Goal: Task Accomplishment & Management: Use online tool/utility

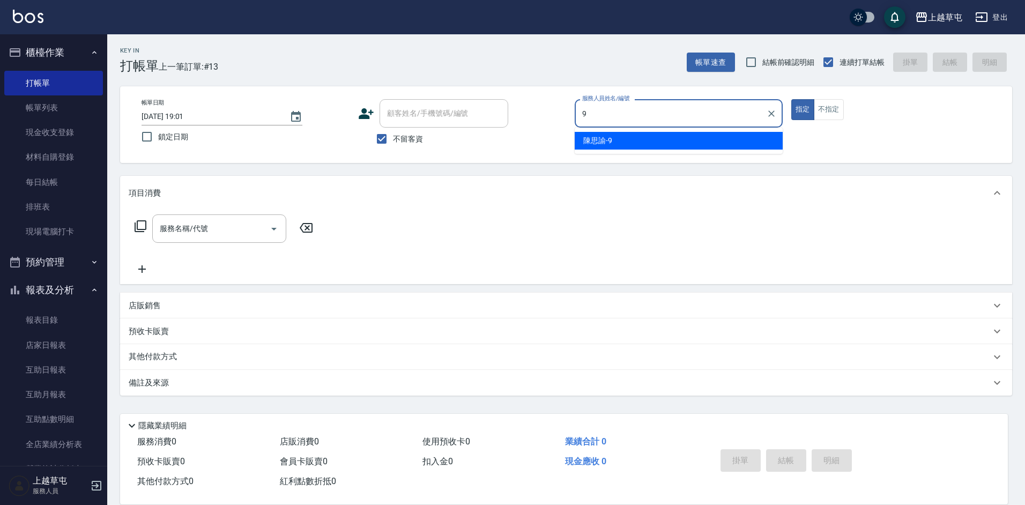
type input "[PERSON_NAME]-9"
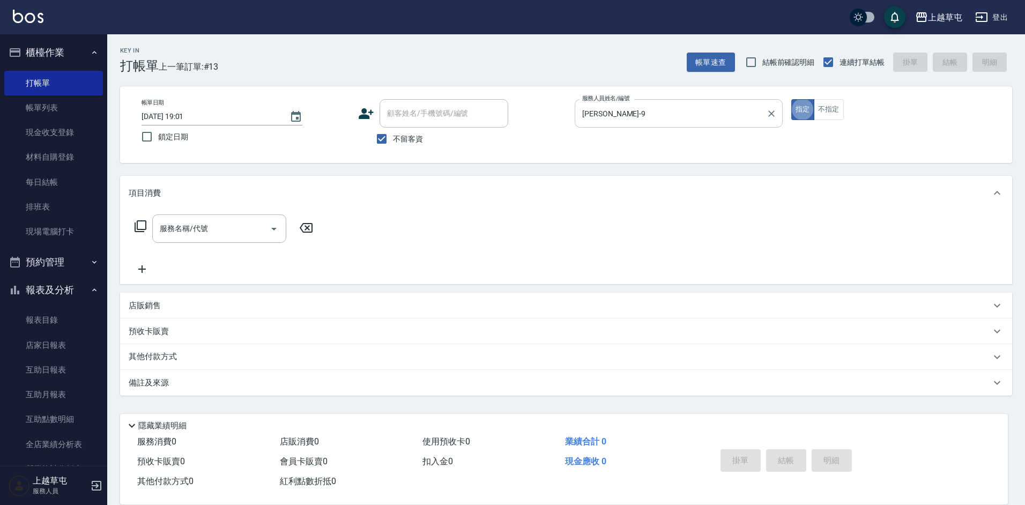
type button "true"
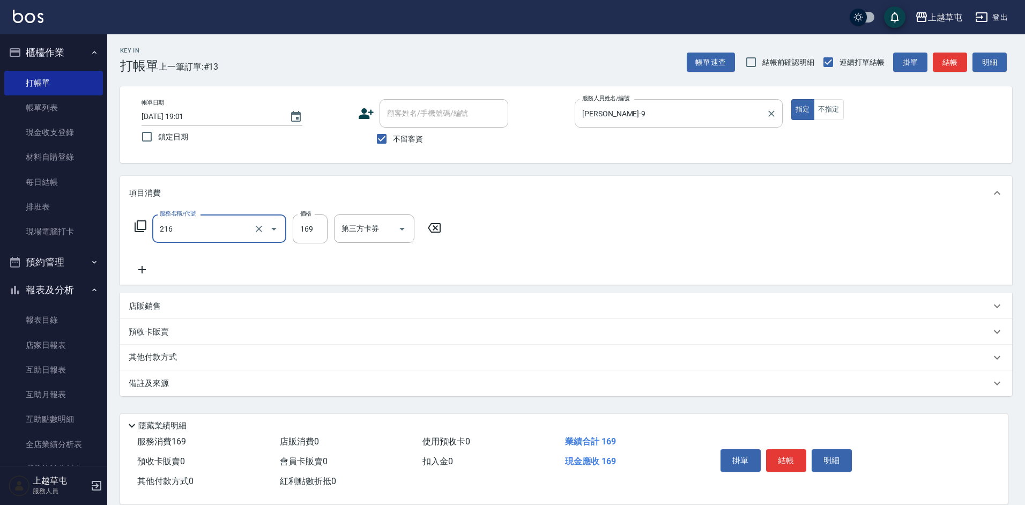
type input "剪髮169(216)"
type input "350"
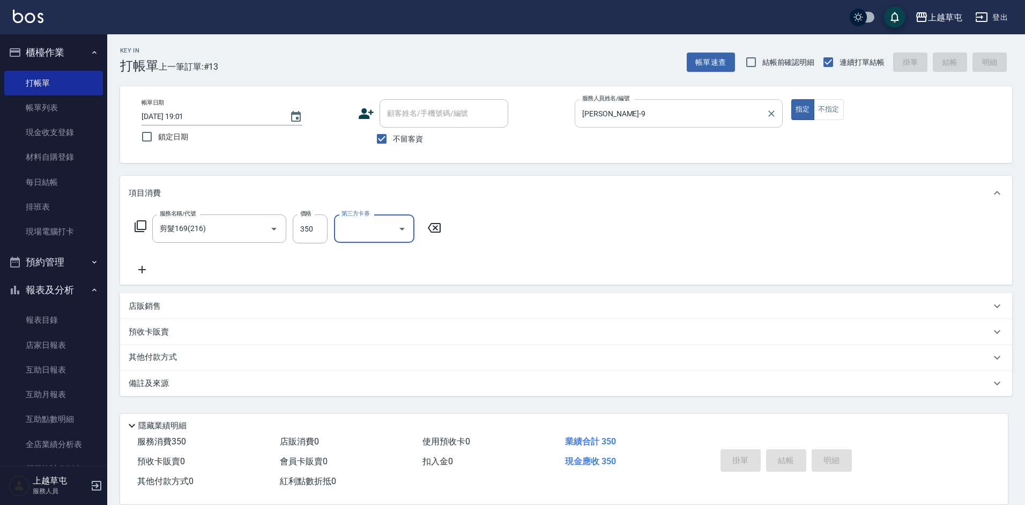
type input "[DATE] 19:44"
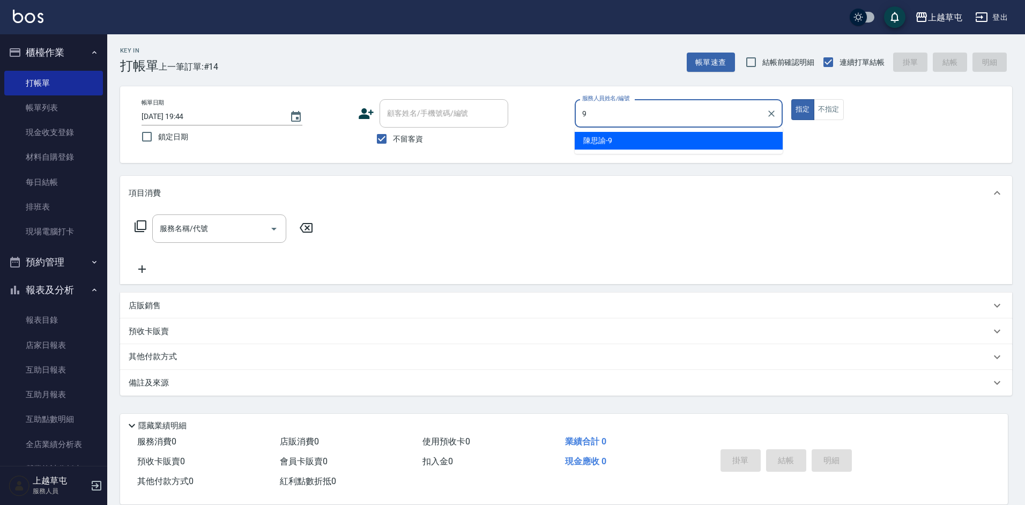
type input "[PERSON_NAME]-9"
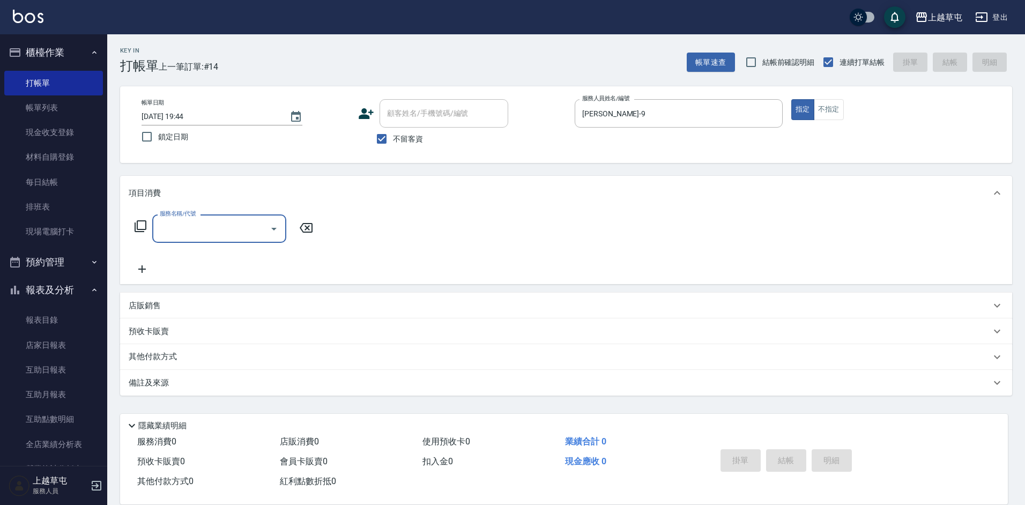
click at [141, 223] on icon at bounding box center [140, 226] width 13 height 13
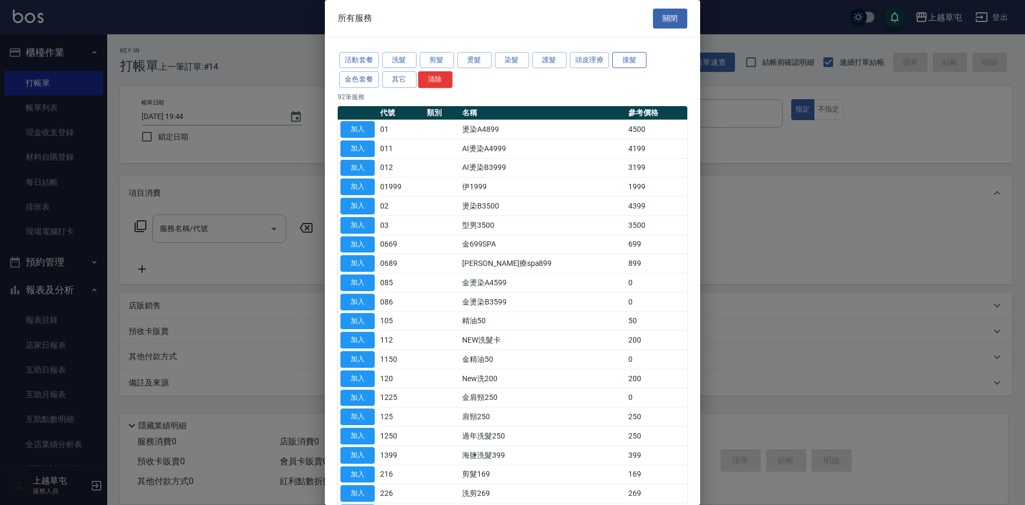
click at [635, 64] on button "接髮" at bounding box center [629, 60] width 34 height 17
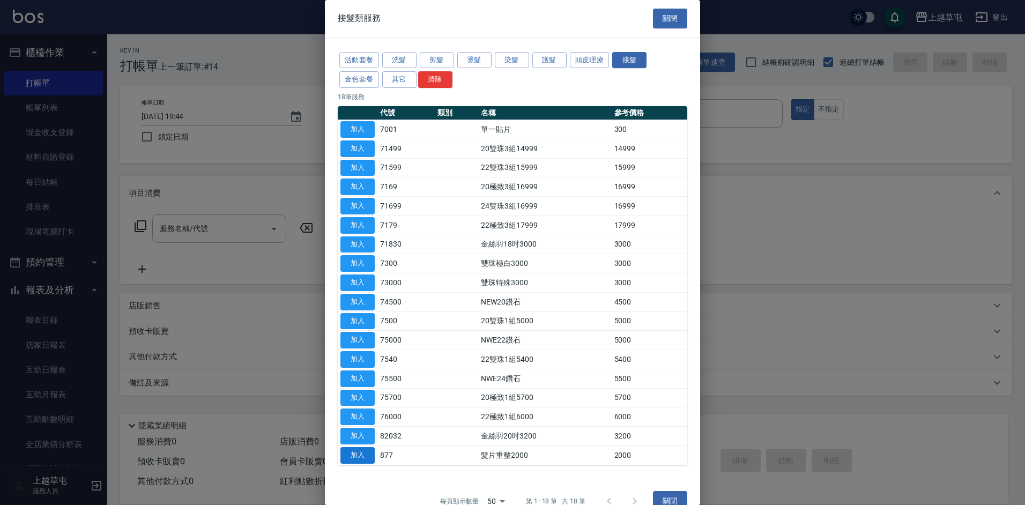
click at [363, 455] on button "加入" at bounding box center [357, 455] width 34 height 17
type input "髮片重整2000(877)"
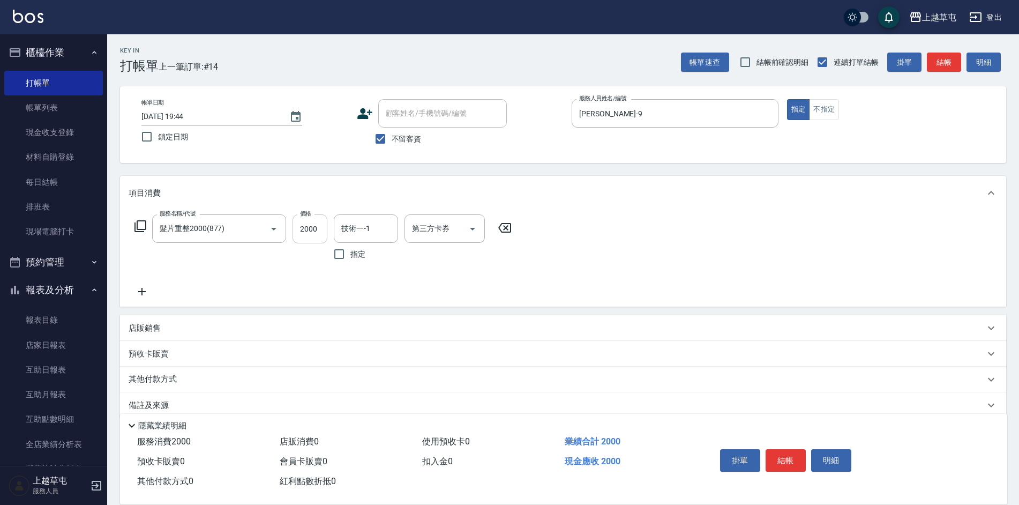
click at [312, 230] on input "2000" at bounding box center [310, 228] width 35 height 29
type input "3000"
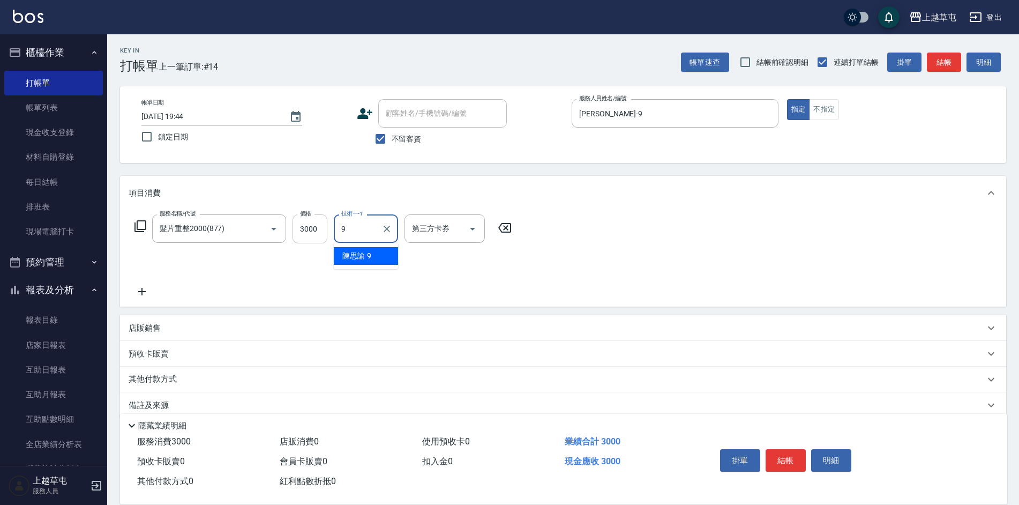
type input "[PERSON_NAME]-9"
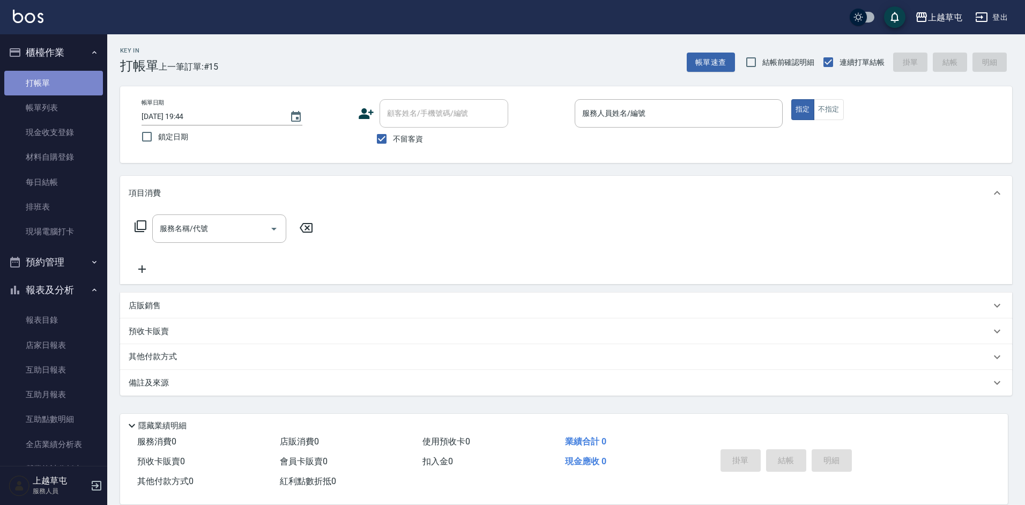
click at [63, 85] on link "打帳單" at bounding box center [53, 83] width 99 height 25
click at [626, 110] on input "服務人員姓名/編號" at bounding box center [678, 113] width 198 height 19
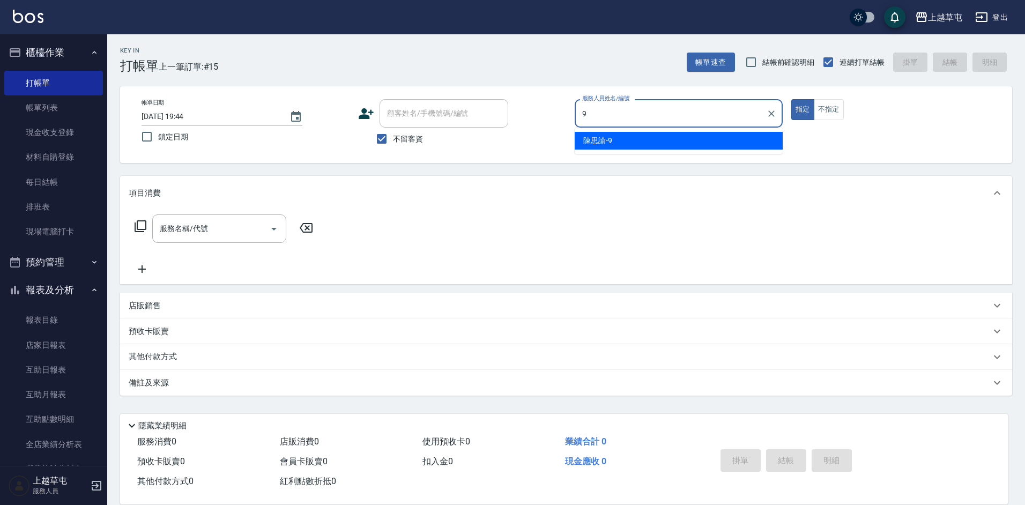
type input "[PERSON_NAME]-9"
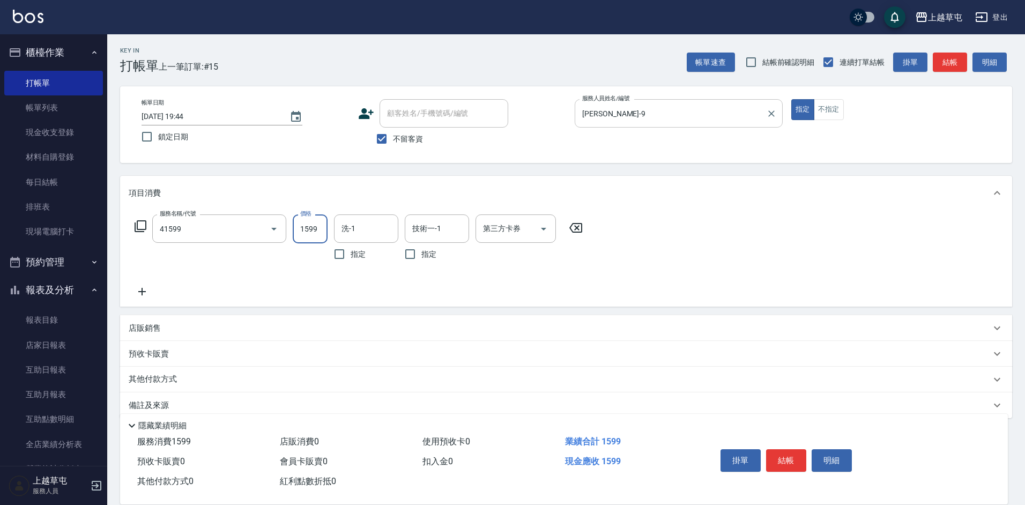
type input "[PERSON_NAME]1599(41599)"
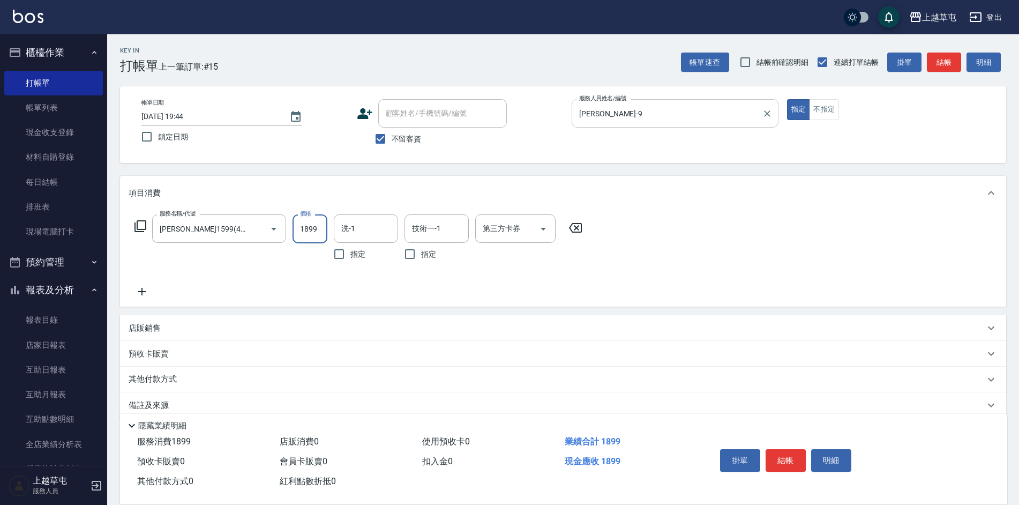
type input "1899"
type input "[PERSON_NAME]-25"
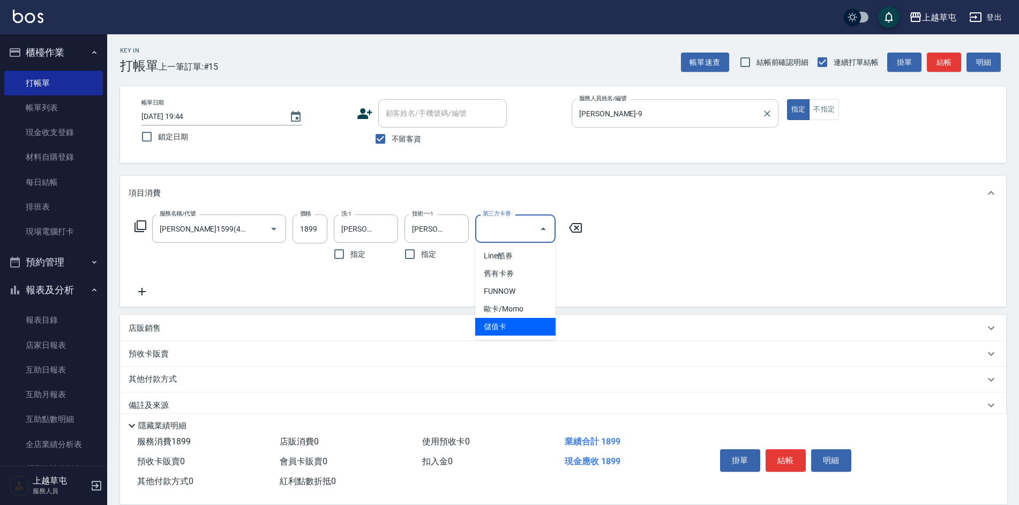
type input "儲值卡"
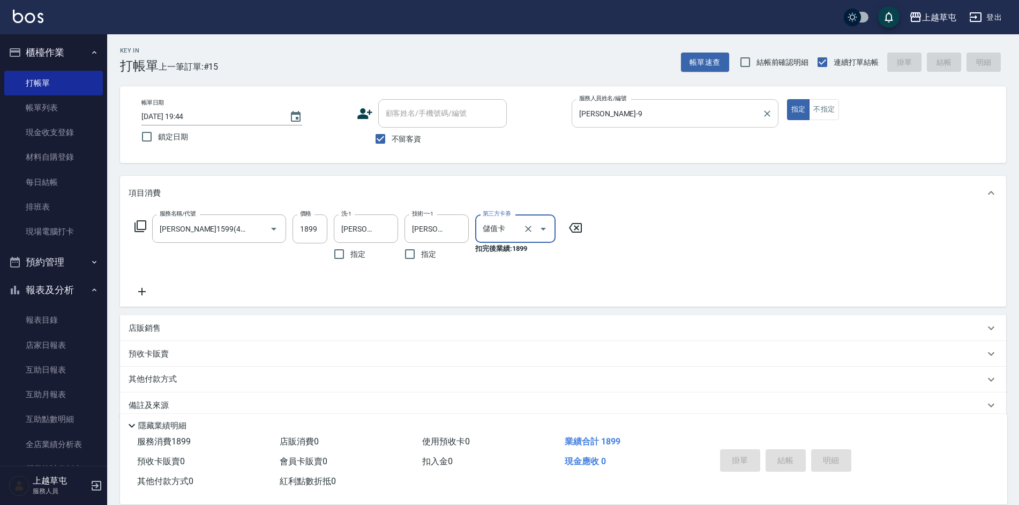
type input "[DATE] 19:54"
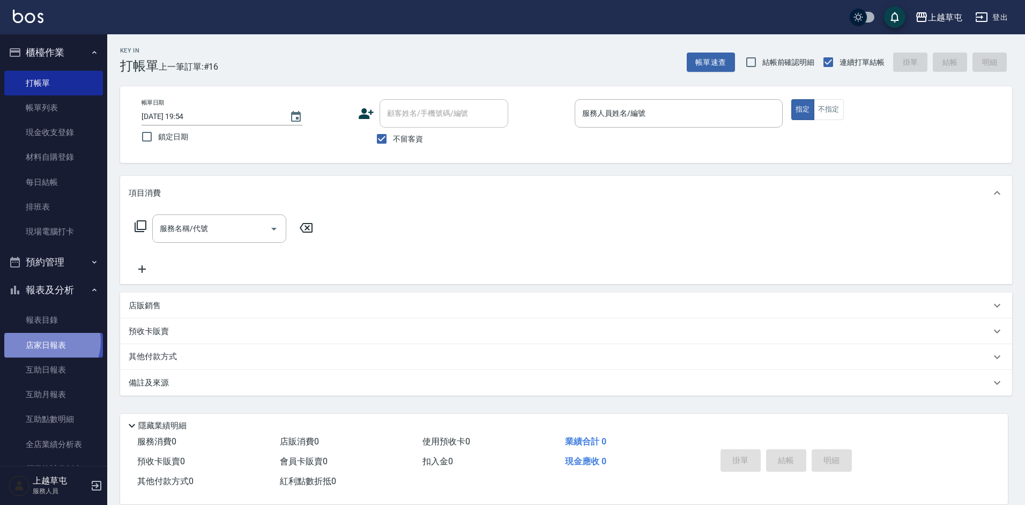
click at [49, 341] on link "店家日報表" at bounding box center [53, 345] width 99 height 25
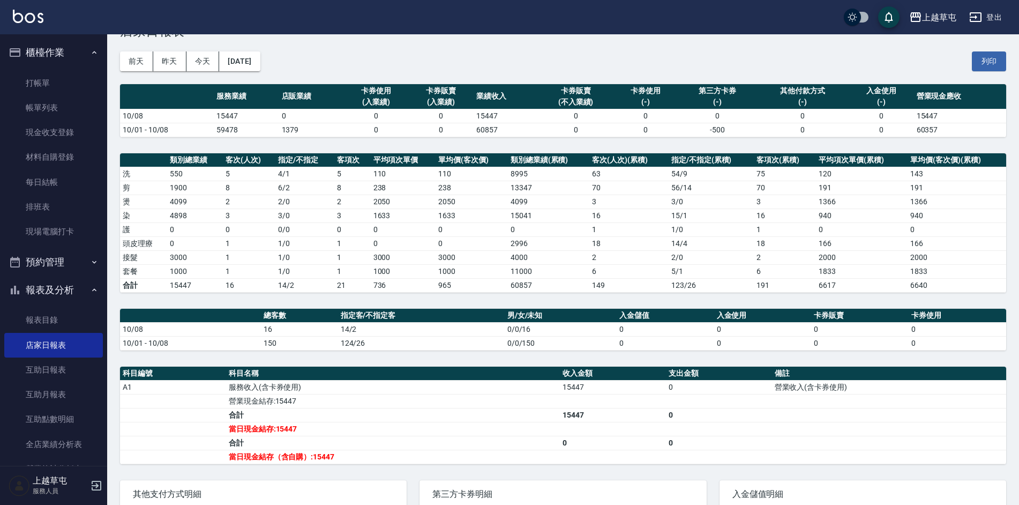
scroll to position [27, 0]
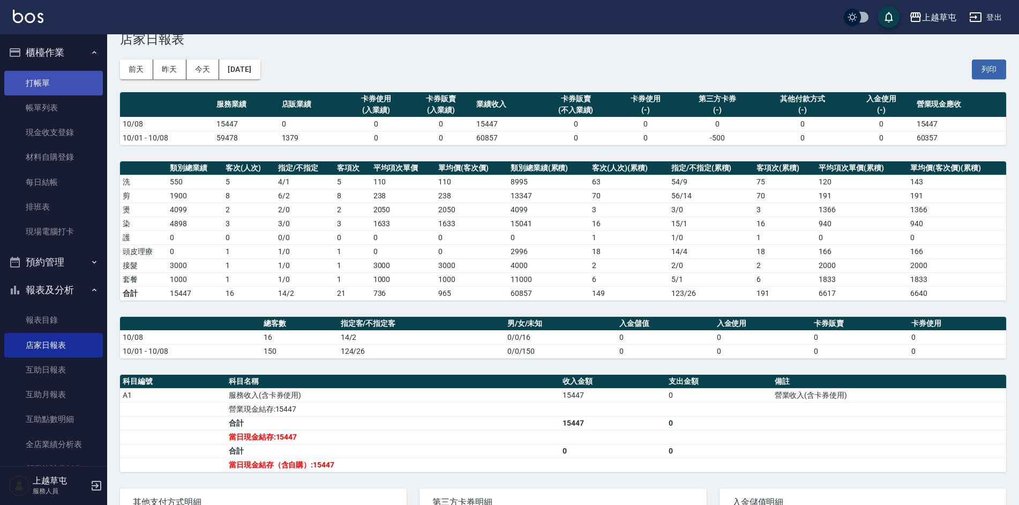
click at [38, 77] on link "打帳單" at bounding box center [53, 83] width 99 height 25
